Goal: Task Accomplishment & Management: Manage account settings

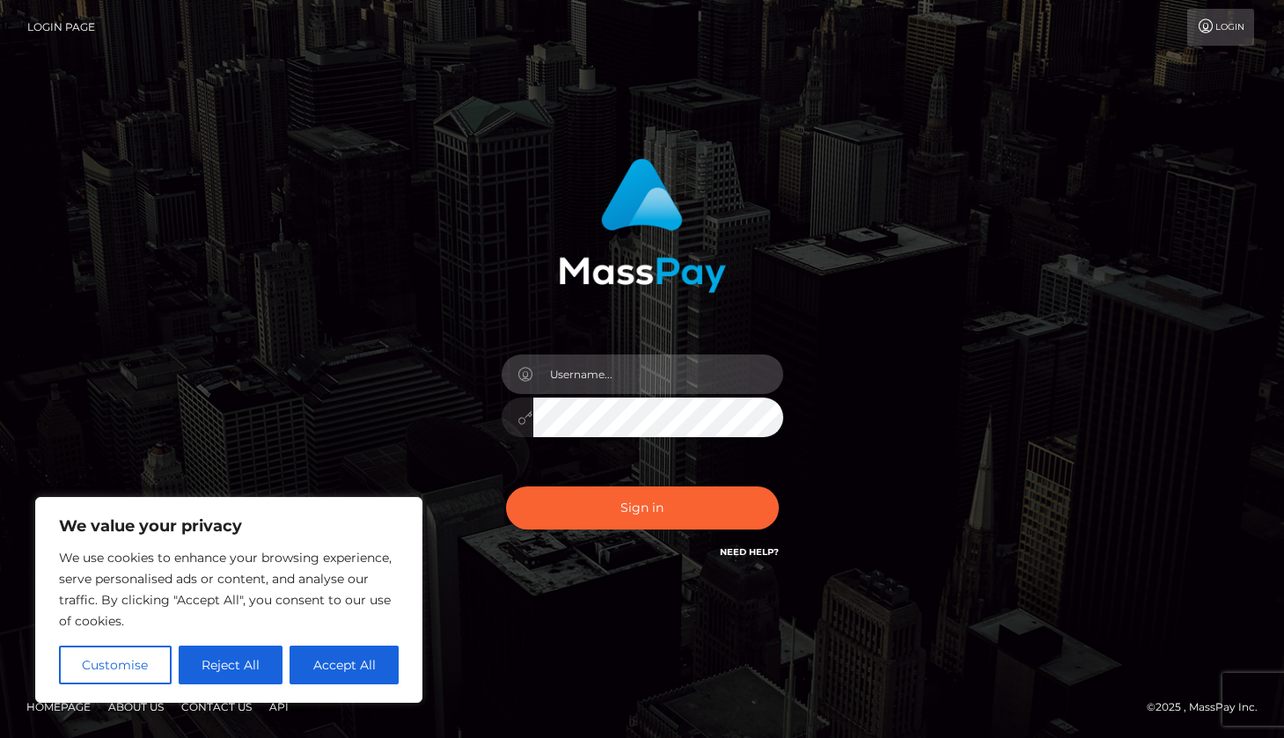
type input "[EMAIL_ADDRESS][DOMAIN_NAME]"
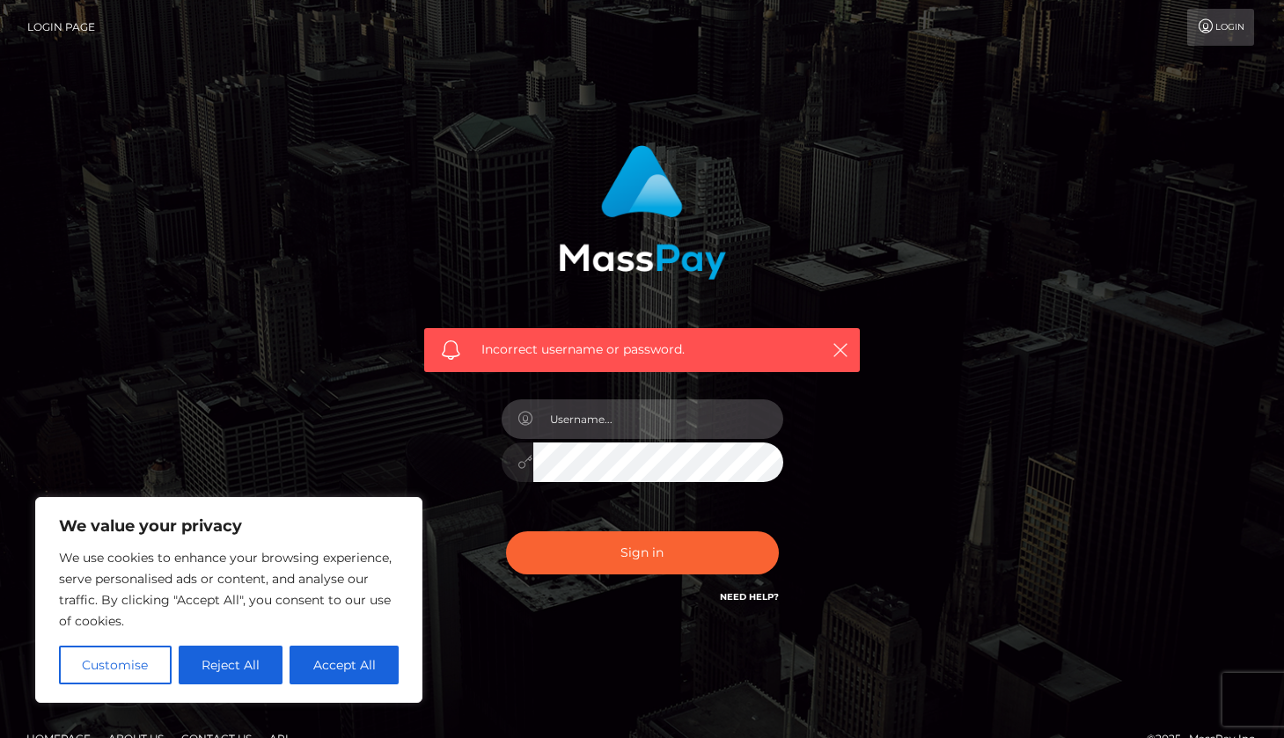
type input "[EMAIL_ADDRESS][DOMAIN_NAME]"
click at [839, 351] on icon "button" at bounding box center [840, 350] width 18 height 18
